Goal: Find specific page/section: Find specific page/section

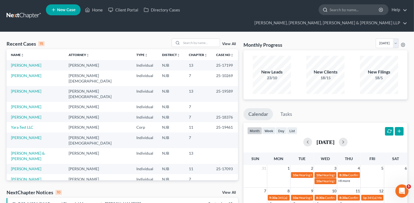
click at [330, 13] on input "search" at bounding box center [355, 10] width 50 height 10
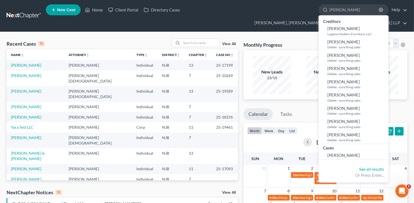
type input "[PERSON_NAME]"
click at [92, 39] on div "Recent Cases 15 View All" at bounding box center [123, 44] width 232 height 11
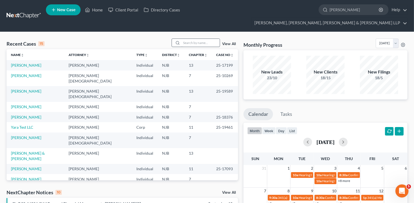
drag, startPoint x: 181, startPoint y: 34, endPoint x: 184, endPoint y: 32, distance: 3.9
click at [181, 39] on div at bounding box center [196, 43] width 49 height 8
click at [185, 39] on input "search" at bounding box center [201, 43] width 38 height 8
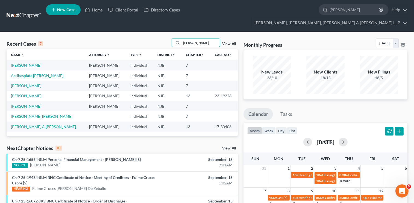
type input "[PERSON_NAME]"
click at [27, 63] on link "[PERSON_NAME]" at bounding box center [26, 65] width 30 height 5
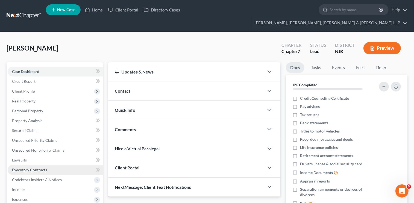
scroll to position [27, 0]
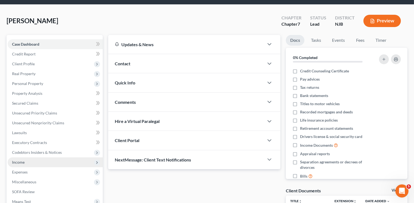
click at [50, 158] on span "Income" at bounding box center [55, 163] width 95 height 10
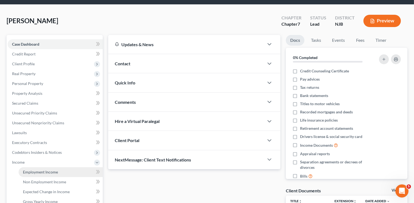
click at [49, 170] on span "Employment Income" at bounding box center [40, 172] width 35 height 5
